Goal: Task Accomplishment & Management: Use online tool/utility

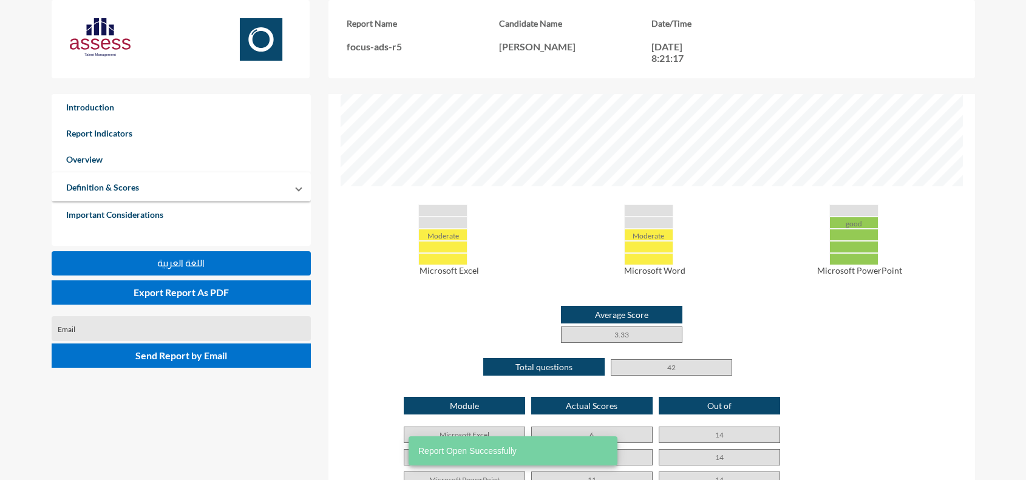
scroll to position [480, 1026]
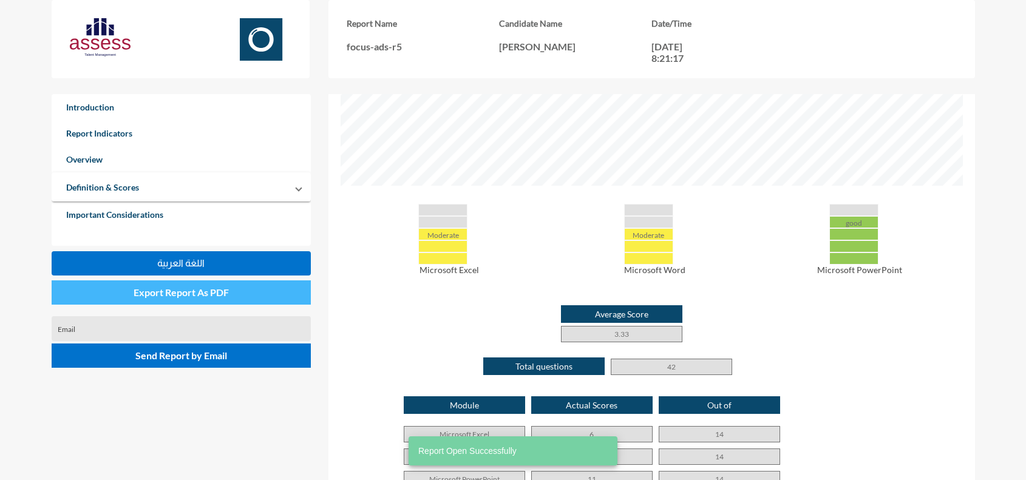
click at [232, 296] on button "Export Report As PDF" at bounding box center [182, 292] width 260 height 24
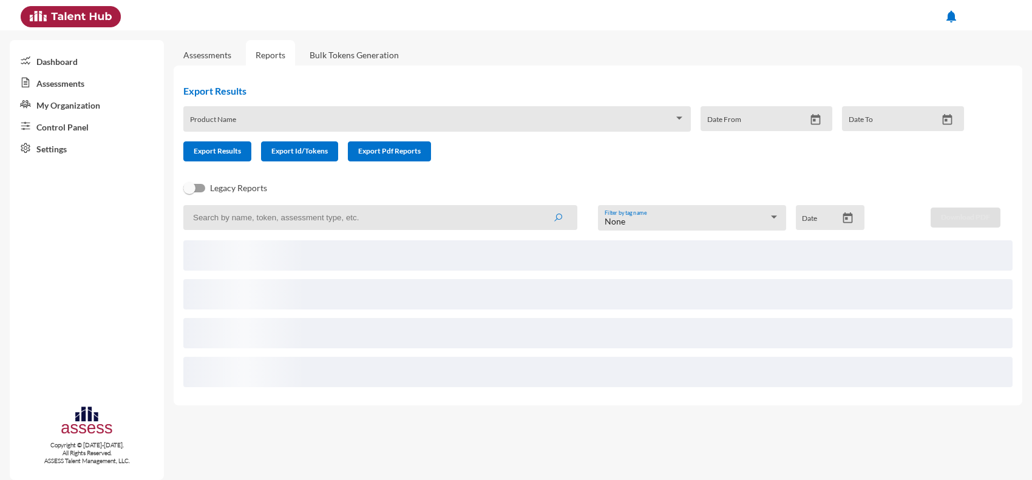
drag, startPoint x: 192, startPoint y: 217, endPoint x: 216, endPoint y: 290, distance: 76.6
click at [216, 290] on app-recent-report "None Filter by tag name Date Download PDF" at bounding box center [597, 300] width 829 height 191
click at [243, 274] on ngx-skeleton-loader at bounding box center [597, 331] width 829 height 127
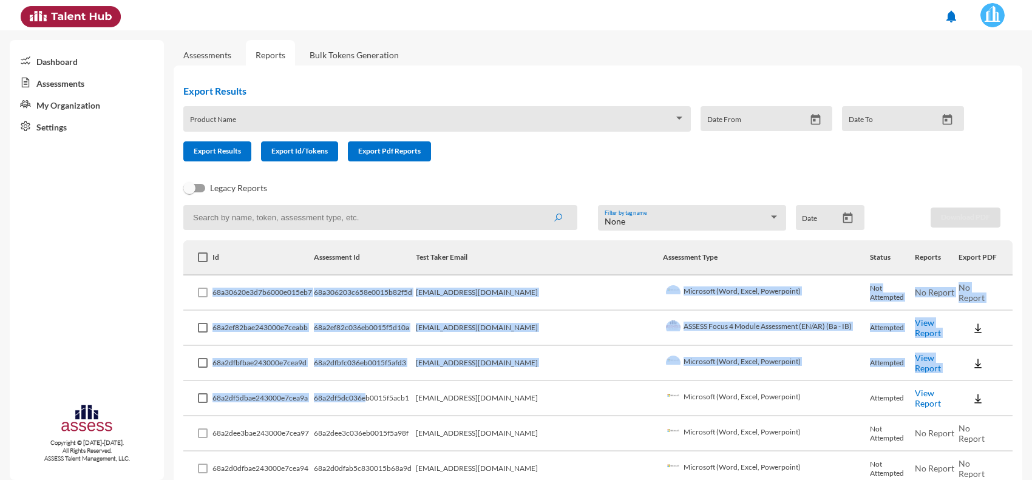
drag, startPoint x: 220, startPoint y: 293, endPoint x: 392, endPoint y: 398, distance: 201.8
click at [381, 362] on td "68a2dfbfc036eb0015f5afd3" at bounding box center [365, 363] width 102 height 35
